Goal: Information Seeking & Learning: Learn about a topic

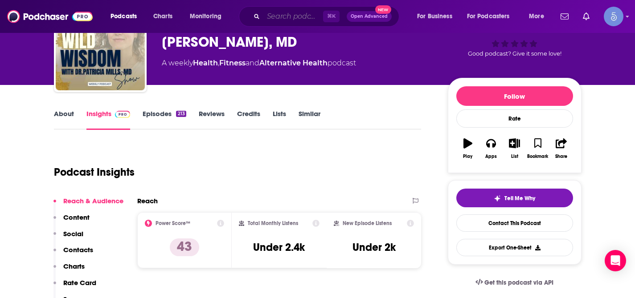
click at [289, 18] on input "Search podcasts, credits, & more..." at bounding box center [293, 16] width 60 height 14
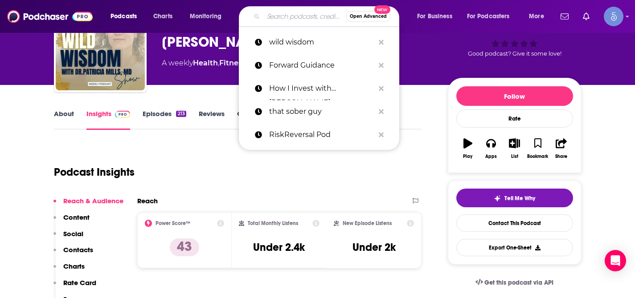
paste input "The Health Revival Show"
type input "The Health Revival Show"
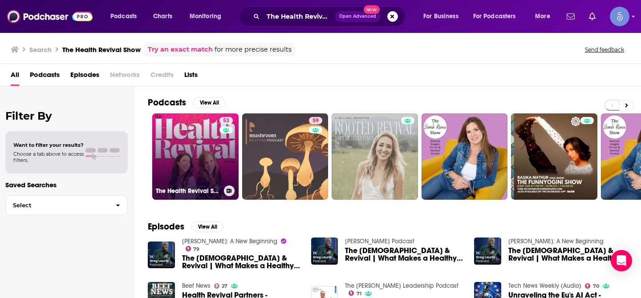
click at [195, 131] on link "53 The Health Revival Show" at bounding box center [195, 157] width 86 height 86
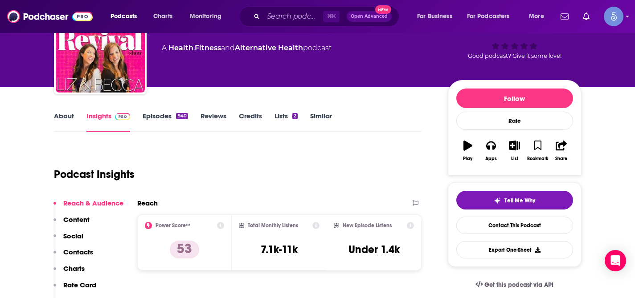
scroll to position [84, 0]
